Goal: Entertainment & Leisure: Consume media (video, audio)

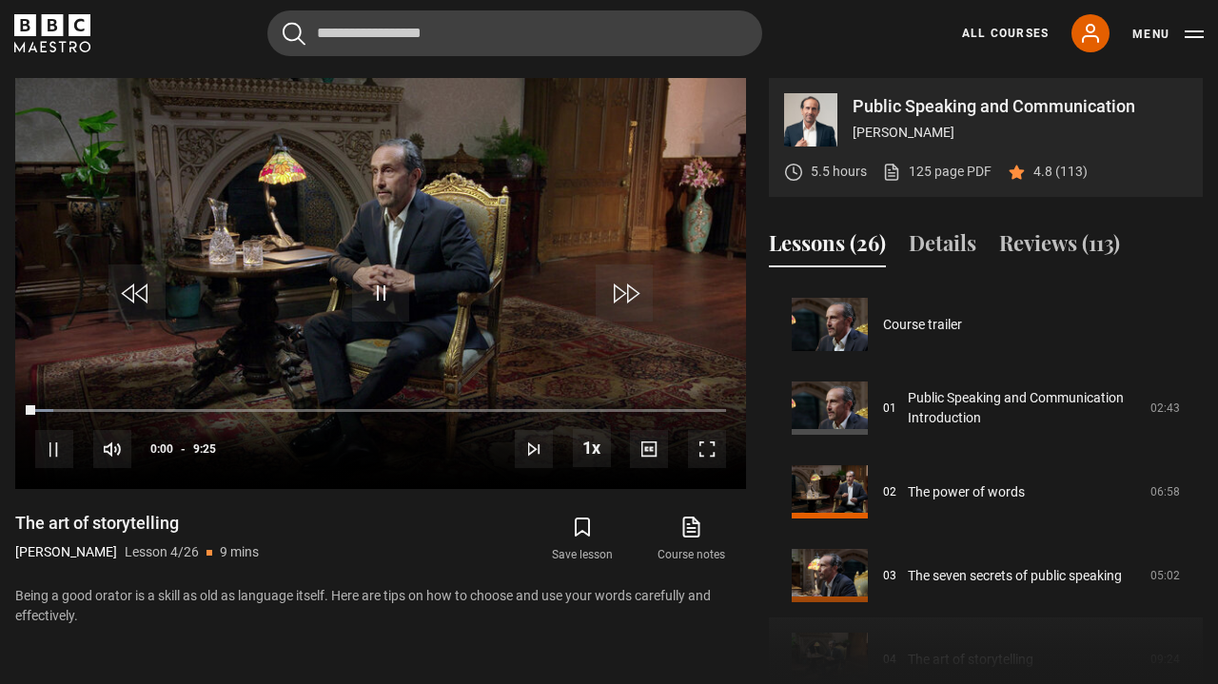
scroll to position [251, 0]
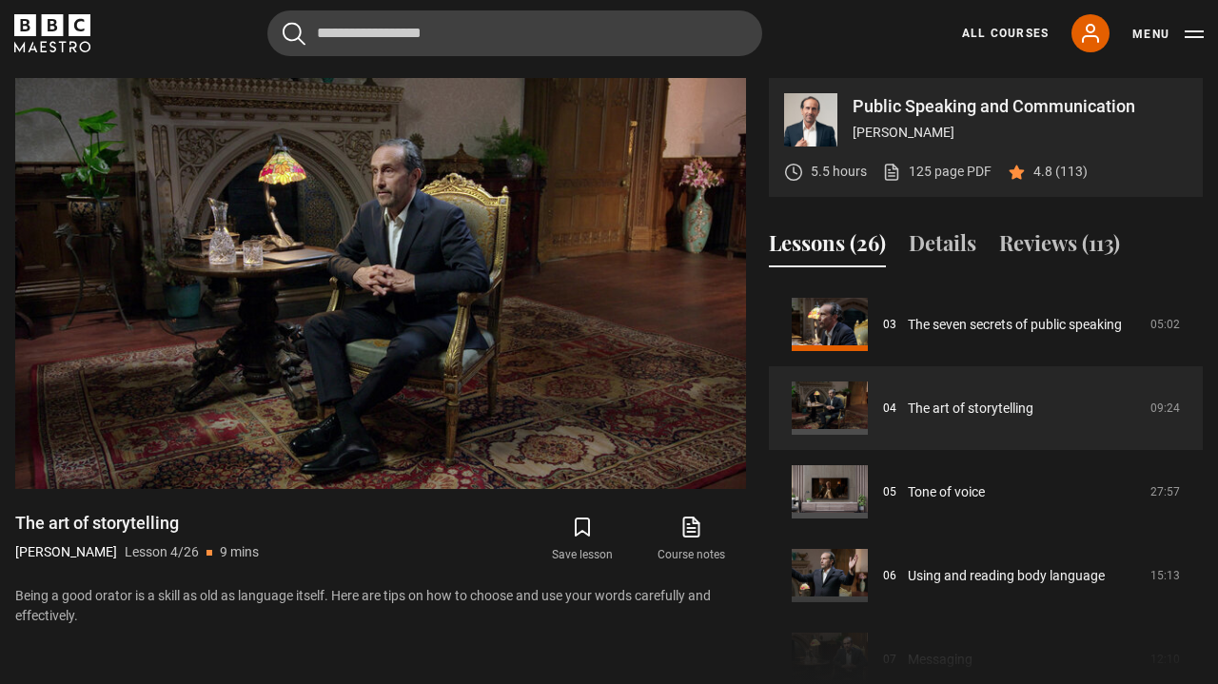
click at [580, 536] on icon "submit" at bounding box center [582, 527] width 23 height 23
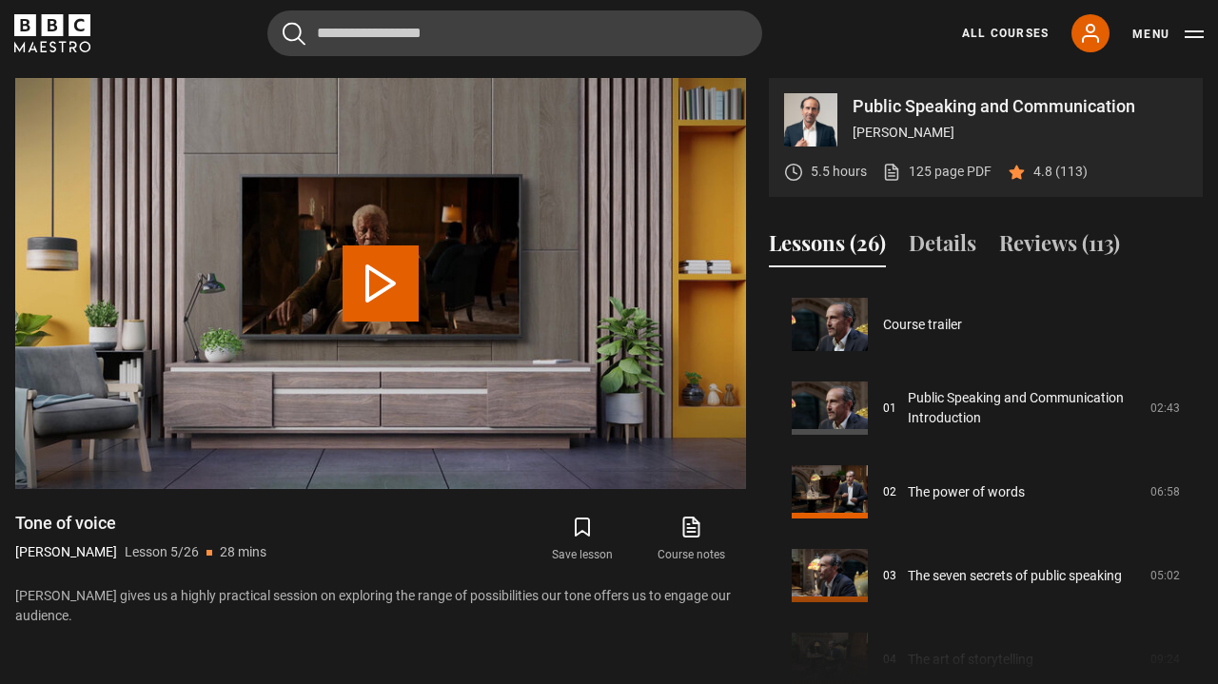
scroll to position [335, 0]
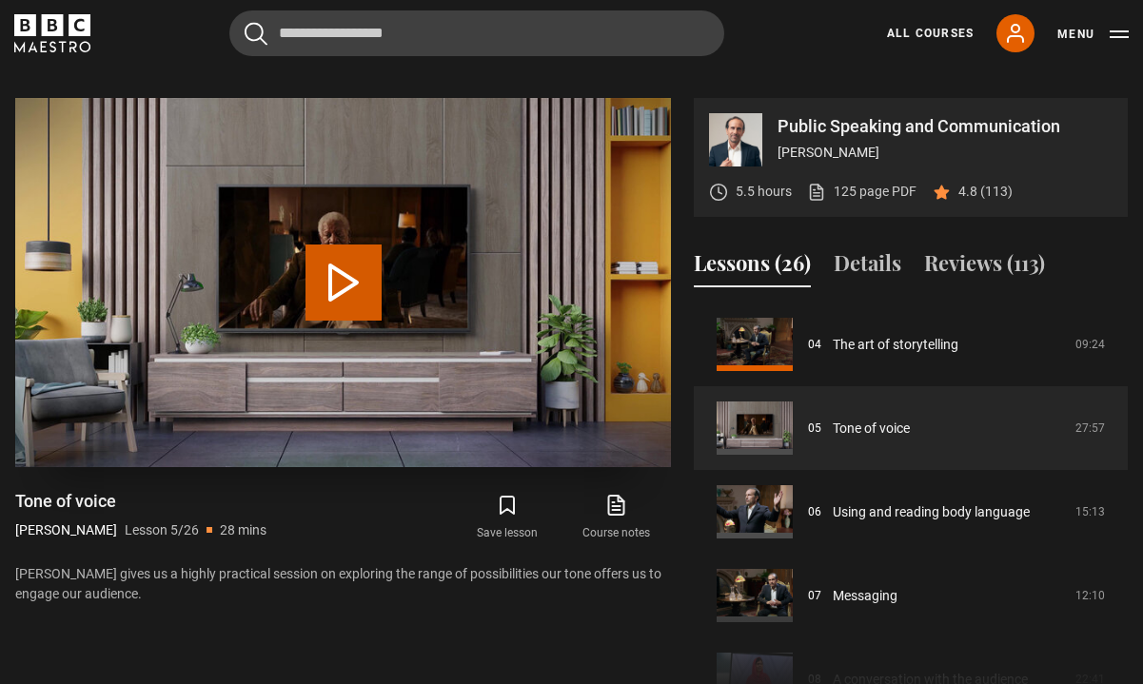
click at [361, 275] on button "Play Lesson Tone of voice" at bounding box center [343, 283] width 76 height 76
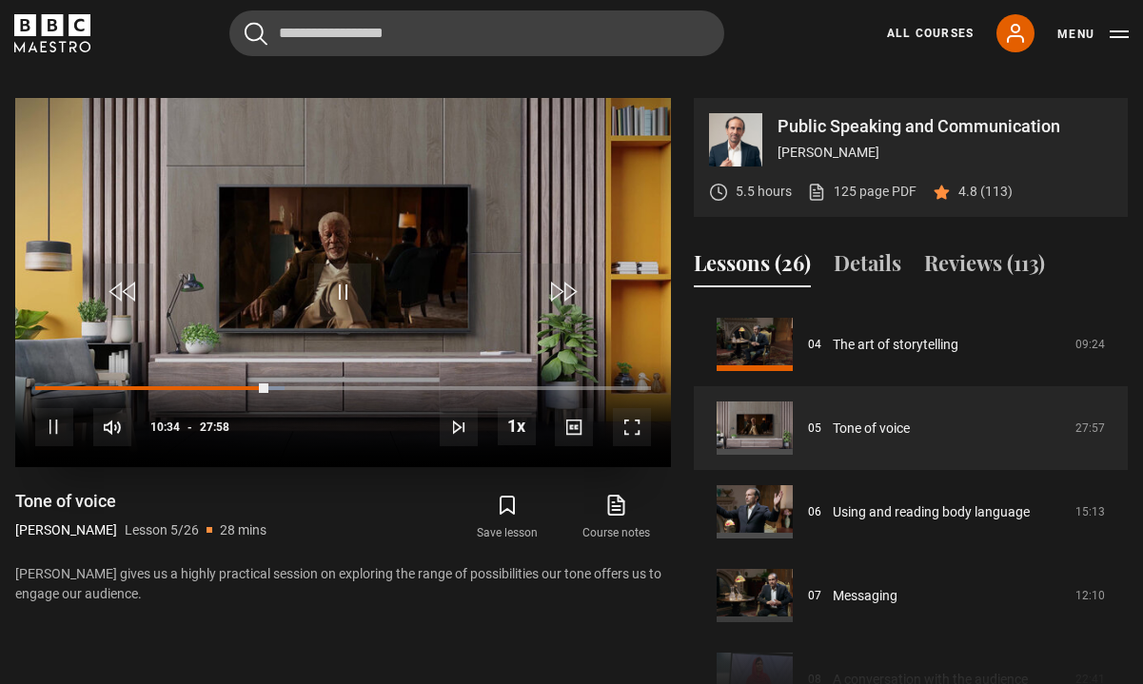
click at [344, 293] on span "Video Player" at bounding box center [342, 292] width 57 height 57
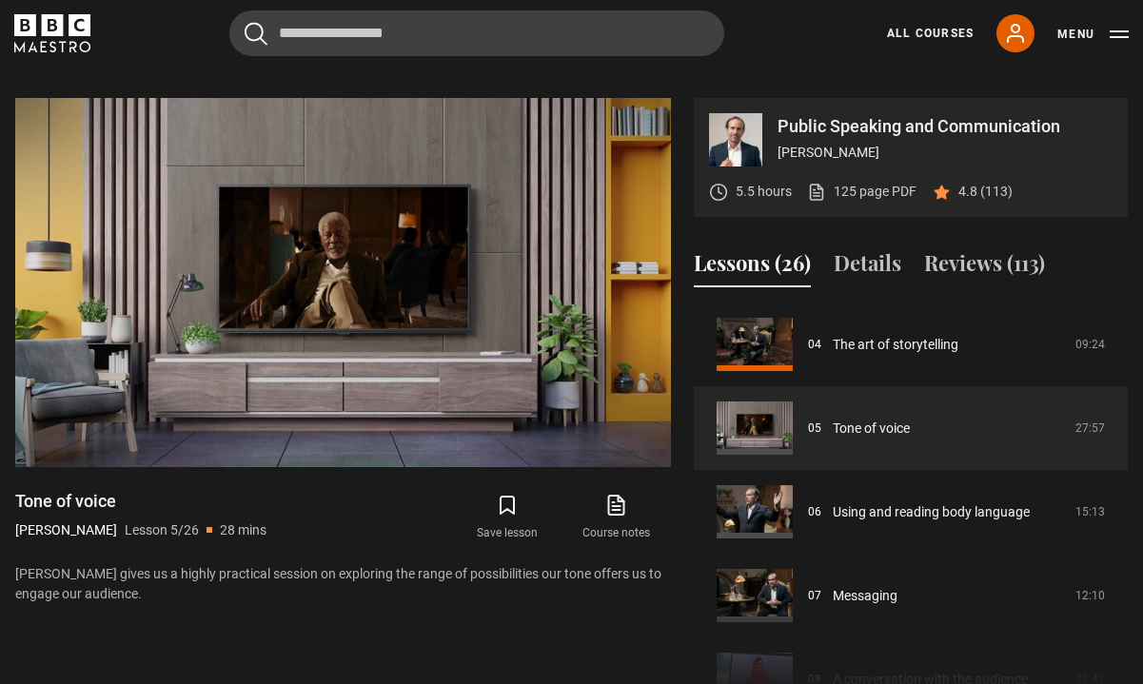
click at [510, 504] on icon "submit" at bounding box center [507, 505] width 23 height 23
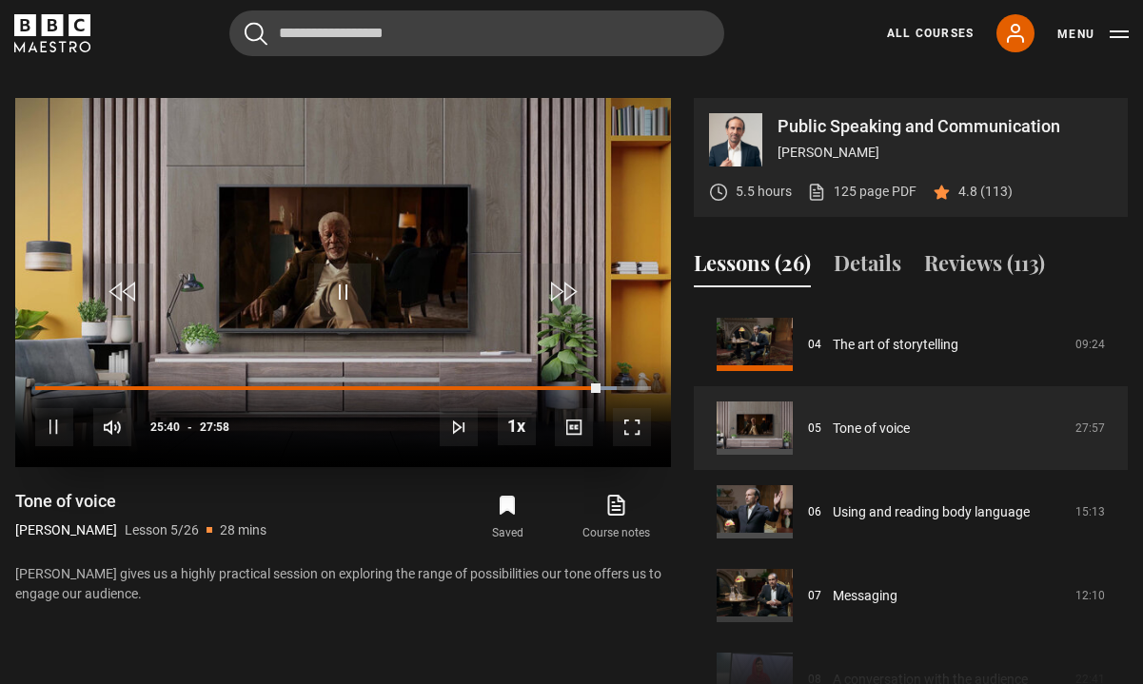
click at [47, 435] on span "Video Player" at bounding box center [54, 427] width 38 height 38
click at [337, 287] on span "Video Player" at bounding box center [342, 292] width 57 height 57
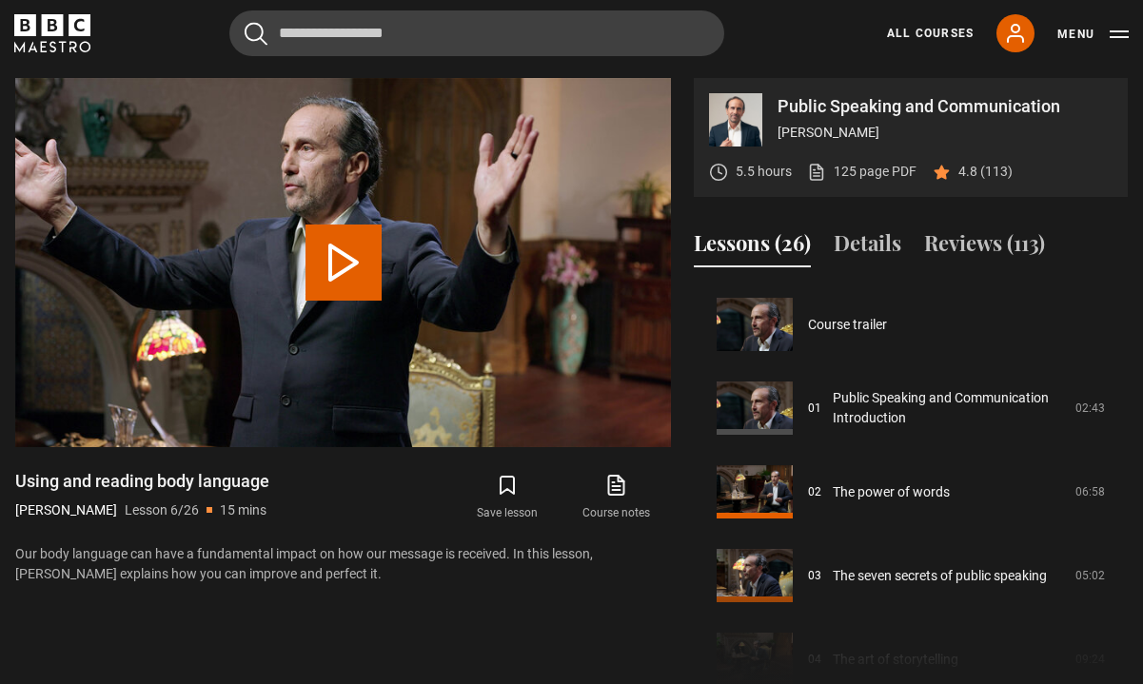
scroll to position [419, 0]
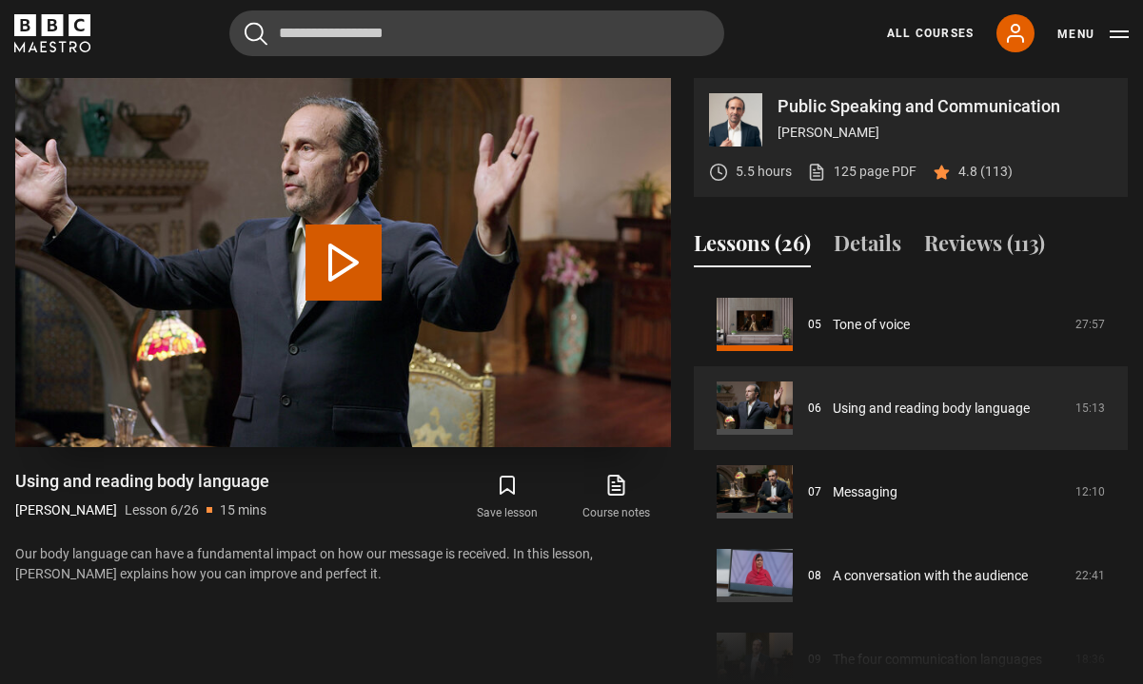
click at [341, 244] on button "Play Lesson Using and reading body language" at bounding box center [343, 263] width 76 height 76
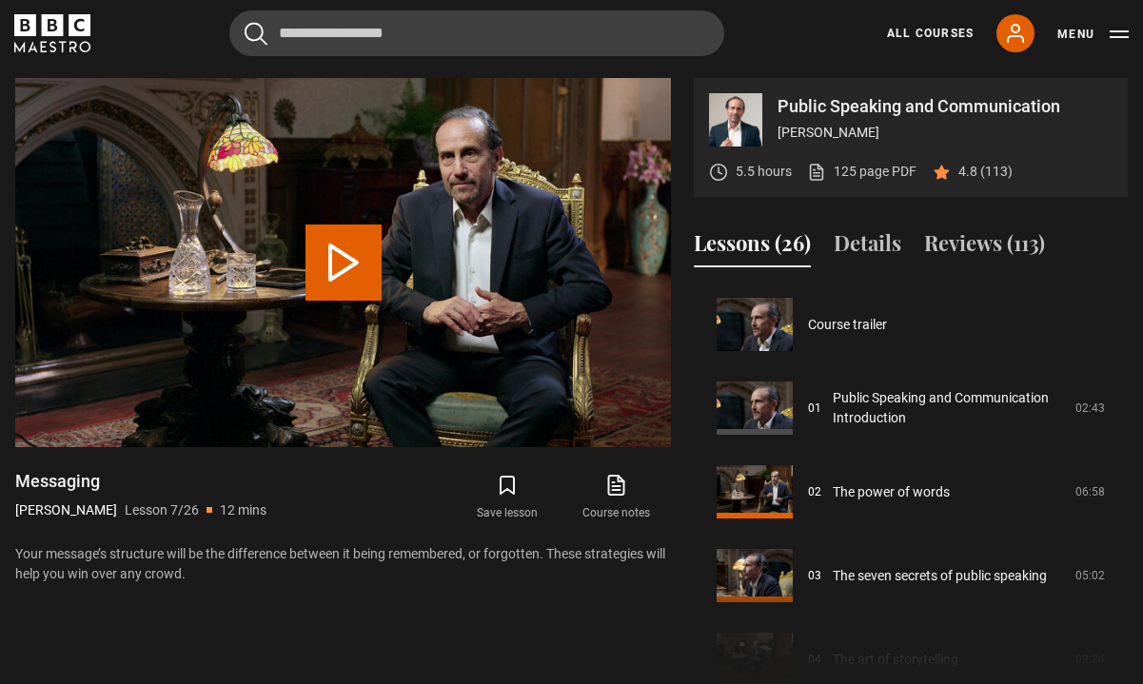
scroll to position [502, 0]
